Goal: Transaction & Acquisition: Purchase product/service

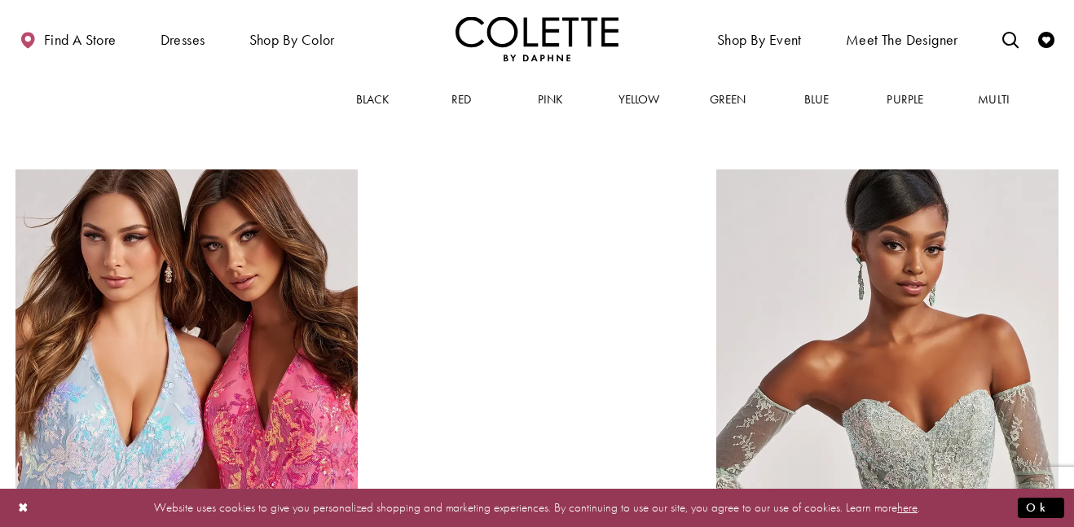
scroll to position [1460, 0]
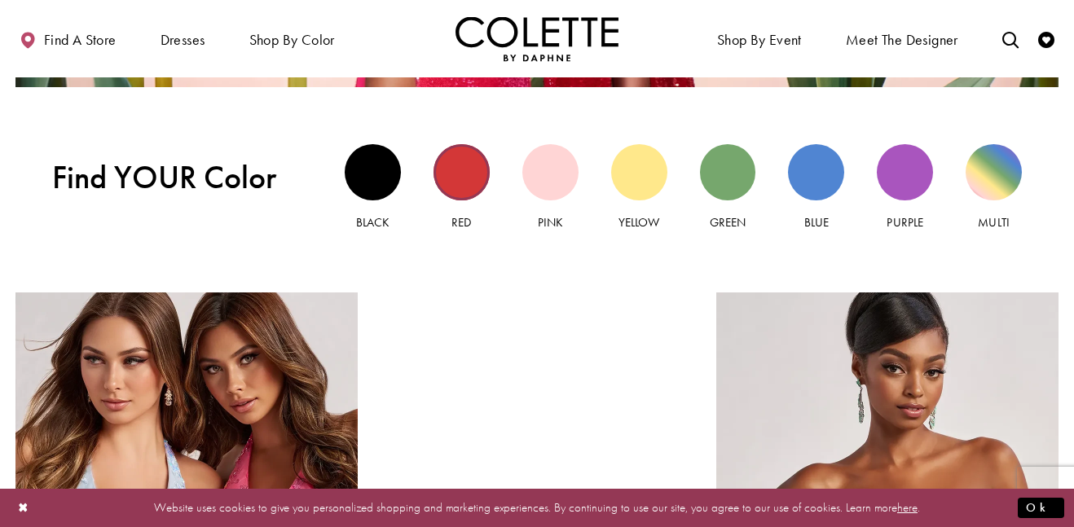
click at [448, 169] on div "Red view" at bounding box center [461, 172] width 56 height 56
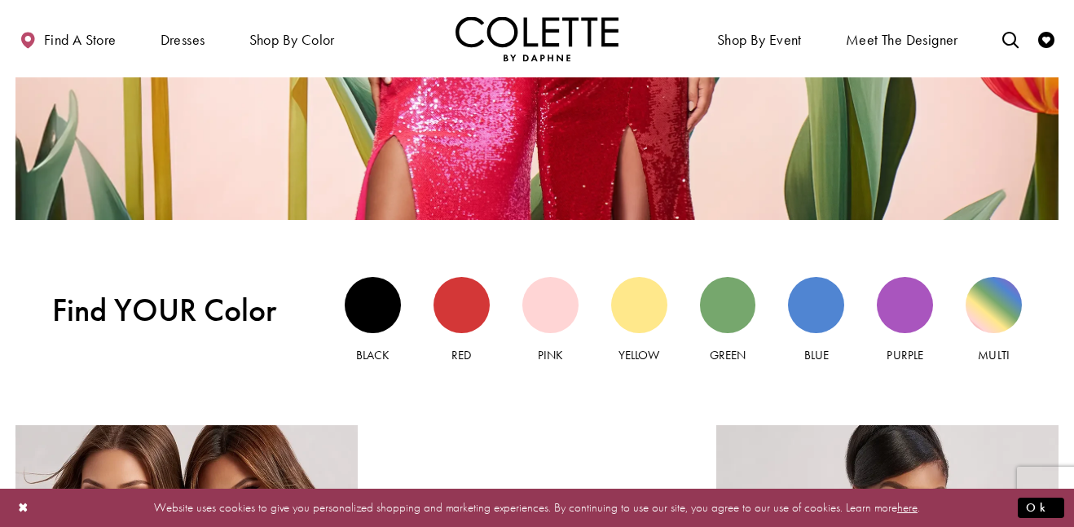
scroll to position [1328, 0]
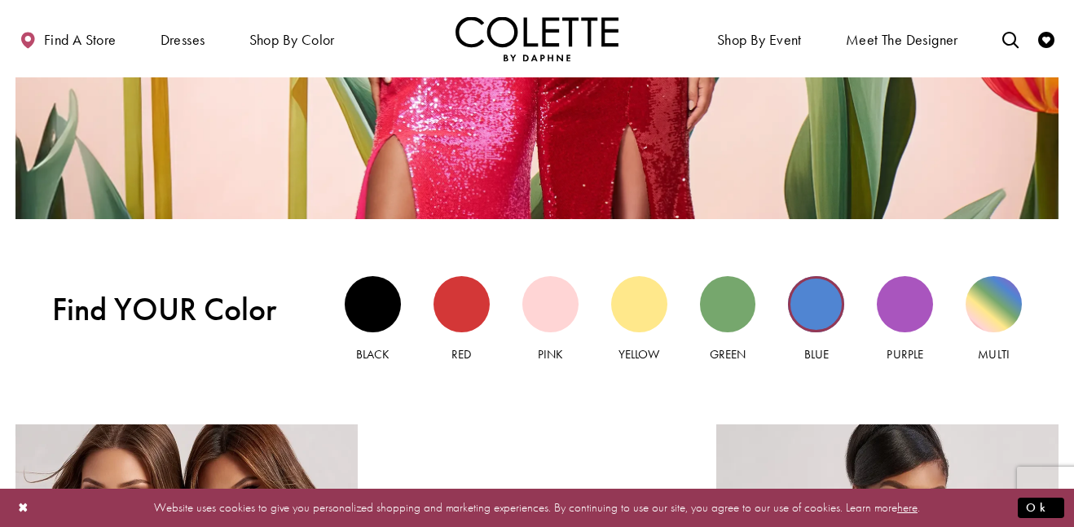
click at [814, 283] on div "Blue view" at bounding box center [816, 304] width 56 height 56
